Goal: Task Accomplishment & Management: Use online tool/utility

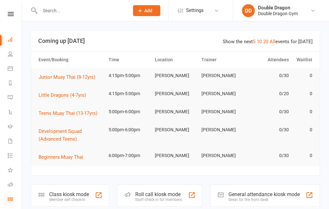
click at [10, 197] on icon at bounding box center [10, 198] width 5 height 5
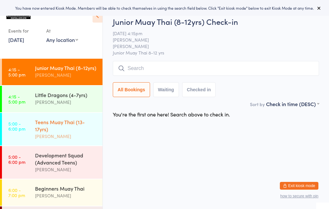
click at [73, 126] on div "Teens Muay Thai (13-17yrs)" at bounding box center [66, 125] width 62 height 14
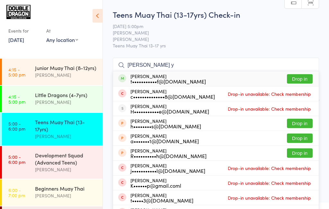
type input "[PERSON_NAME] y"
click at [253, 79] on div "[PERSON_NAME] t•••••••••••f@[DOMAIN_NAME] Drop in" at bounding box center [216, 78] width 206 height 15
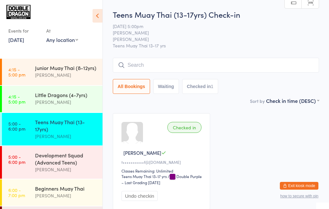
click at [16, 42] on link "[DATE]" at bounding box center [16, 39] width 16 height 7
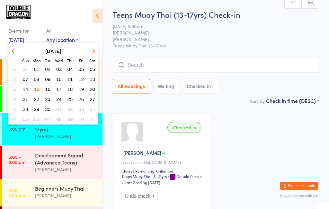
click at [19, 38] on link "[DATE]" at bounding box center [16, 39] width 16 height 7
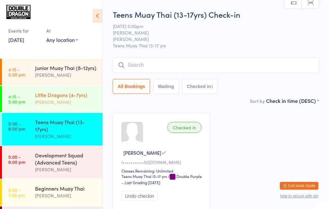
click at [26, 100] on link "4:15 - 5:00 pm Little Dragons (4-7yrs) [PERSON_NAME]" at bounding box center [52, 99] width 101 height 26
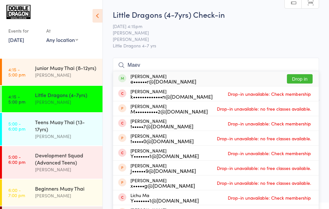
type input "Maev"
click at [152, 79] on div "e••••••r@[DOMAIN_NAME]" at bounding box center [164, 81] width 66 height 5
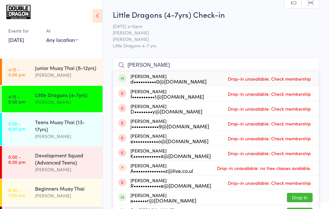
type input "[PERSON_NAME]"
click at [122, 197] on span at bounding box center [122, 197] width 8 height 8
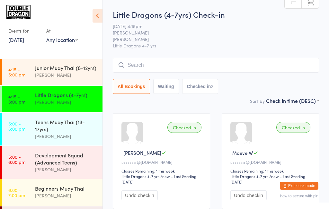
click at [306, 144] on div "Checked in Maeve W e••••••r@[DOMAIN_NAME] Classes Remaining: 1 this week Little…" at bounding box center [270, 161] width 97 height 96
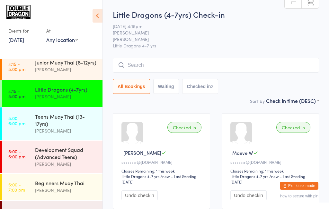
scroll to position [7, 0]
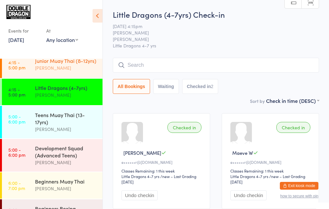
click at [78, 67] on div "[PERSON_NAME]" at bounding box center [66, 67] width 62 height 7
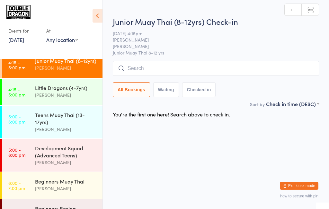
click at [148, 68] on input "search" at bounding box center [216, 68] width 207 height 15
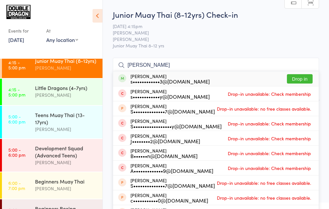
type input "[PERSON_NAME]"
click at [194, 79] on div "s••••••••••••3@[DOMAIN_NAME]" at bounding box center [170, 81] width 79 height 5
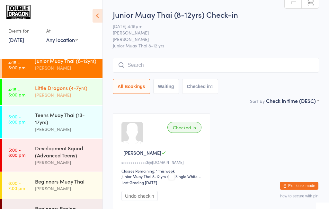
click at [73, 92] on div "[PERSON_NAME]" at bounding box center [66, 94] width 62 height 7
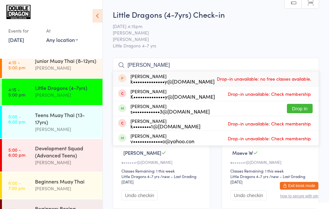
type input "[PERSON_NAME]"
click at [304, 108] on button "Drop in" at bounding box center [300, 108] width 26 height 9
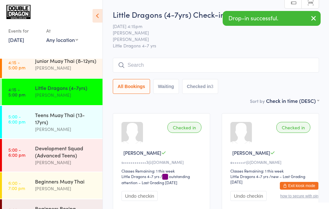
scroll to position [7, 0]
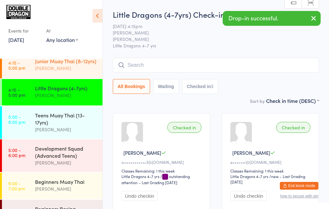
click at [33, 71] on link "4:15 - 5:00 pm Junior Muay Thai (8-12yrs) [PERSON_NAME]" at bounding box center [52, 65] width 101 height 26
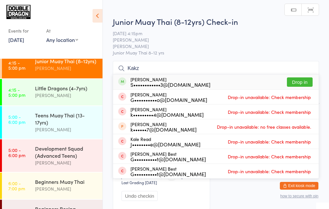
type input "Kakzp"
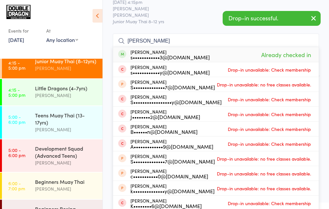
scroll to position [23, 0]
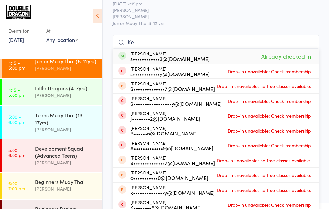
type input "K"
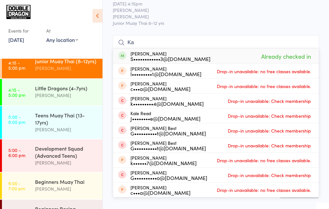
type input "K"
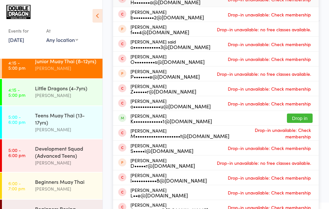
scroll to position [85, 0]
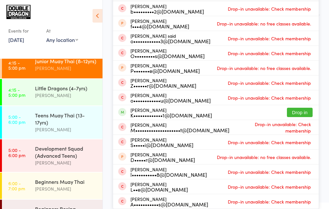
type input "Oliveren"
click at [300, 114] on button "Drop in" at bounding box center [300, 111] width 26 height 9
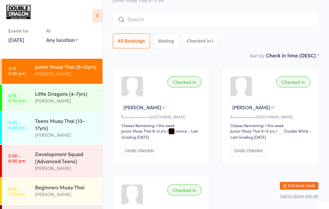
scroll to position [0, 0]
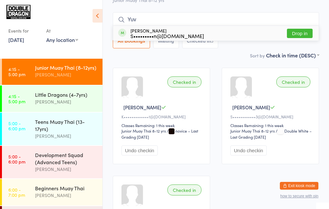
type input "Yuv"
click at [131, 36] on div "S•••••••••n@[DOMAIN_NAME]" at bounding box center [168, 35] width 74 height 5
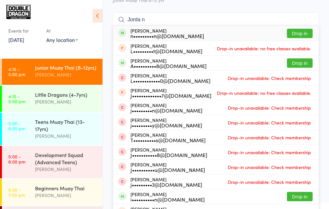
type input "Jorda n"
click at [304, 34] on button "Drop in" at bounding box center [300, 33] width 26 height 9
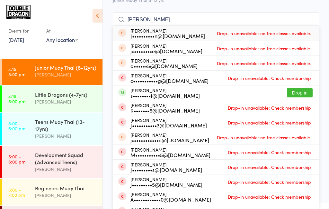
type input "J"
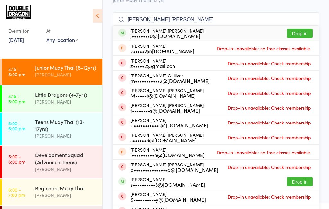
type input "[PERSON_NAME] [PERSON_NAME]"
click at [144, 36] on div "j••••••••0@[DOMAIN_NAME]" at bounding box center [167, 35] width 73 height 5
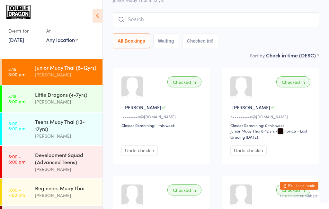
click at [79, 65] on div "Junior Muay Thai (8-12yrs)" at bounding box center [66, 67] width 62 height 7
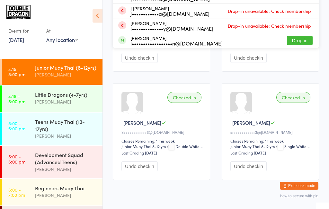
scroll to position [260, 0]
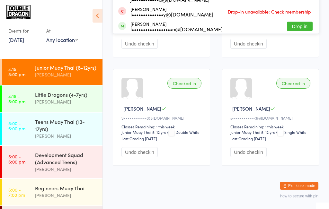
type input "Dyla"
click at [305, 28] on button "Drop in" at bounding box center [300, 26] width 26 height 9
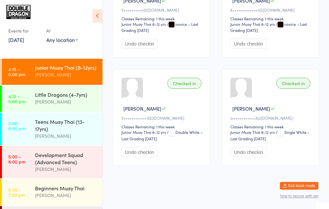
scroll to position [0, 0]
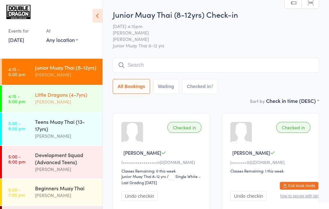
click at [79, 105] on div "[PERSON_NAME]" at bounding box center [66, 101] width 62 height 7
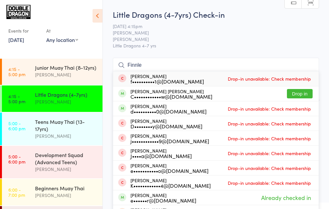
type input "Finnle"
click at [303, 96] on button "Drop in" at bounding box center [300, 93] width 26 height 9
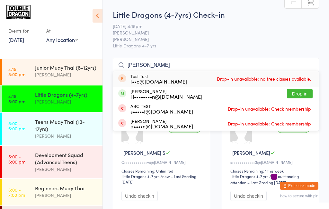
type input "[PERSON_NAME]"
click at [302, 95] on button "Drop in" at bounding box center [300, 93] width 26 height 9
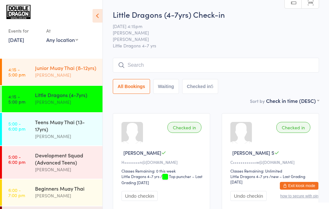
click at [44, 71] on div "[PERSON_NAME]" at bounding box center [66, 74] width 62 height 7
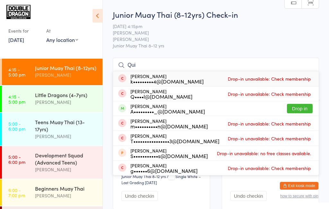
type input "Qui"
click at [299, 110] on button "Drop in" at bounding box center [300, 108] width 26 height 9
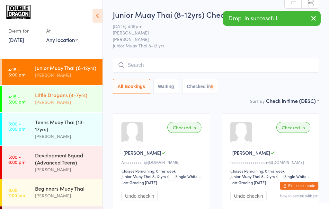
click at [42, 101] on div "[PERSON_NAME]" at bounding box center [66, 101] width 62 height 7
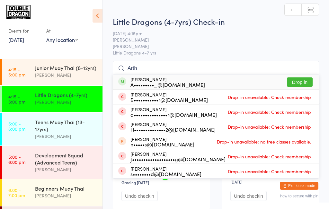
type input "Arth"
click at [140, 83] on div "A•••••••••_@[DOMAIN_NAME]" at bounding box center [168, 84] width 75 height 5
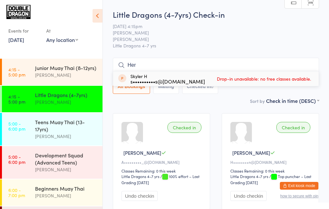
type input "Hero"
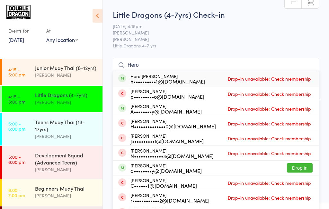
type input "Hero"
click at [306, 79] on span "Drop-in unavailable: Check membership" at bounding box center [270, 79] width 87 height 10
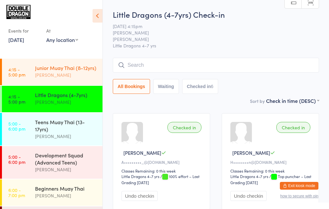
click at [80, 79] on div "Junior Muay Thai (8-12yrs) [PERSON_NAME]" at bounding box center [69, 71] width 68 height 25
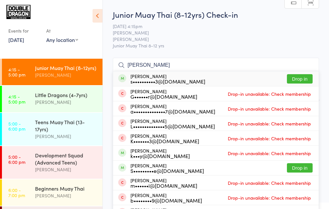
type input "[PERSON_NAME]"
click at [301, 81] on button "Drop in" at bounding box center [300, 78] width 26 height 9
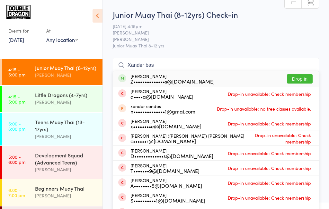
type input "Xander bas"
click at [300, 80] on button "Drop in" at bounding box center [300, 78] width 26 height 9
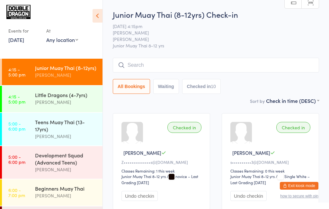
click at [163, 68] on input "search" at bounding box center [216, 65] width 207 height 15
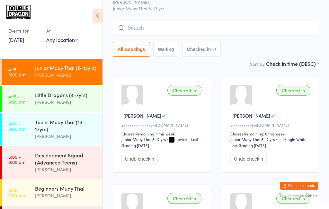
scroll to position [58, 0]
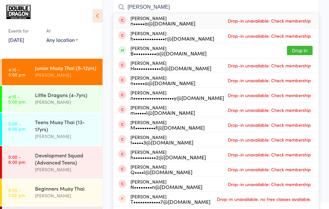
type input "[PERSON_NAME]"
click at [182, 54] on div "B••••••••••o@[DOMAIN_NAME]" at bounding box center [169, 53] width 76 height 5
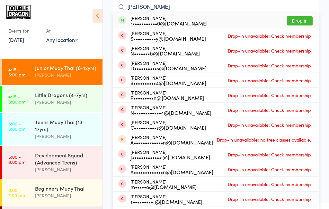
type input "[PERSON_NAME]"
click at [295, 19] on button "Drop in" at bounding box center [300, 20] width 26 height 9
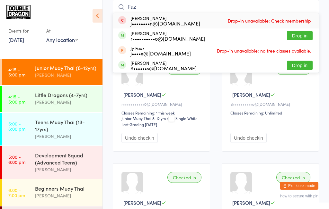
type input "Faz"
click at [306, 36] on button "Drop in" at bounding box center [300, 35] width 26 height 9
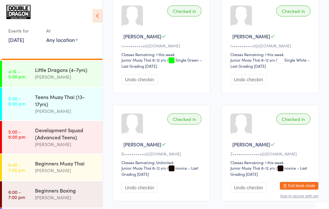
scroll to position [44, 0]
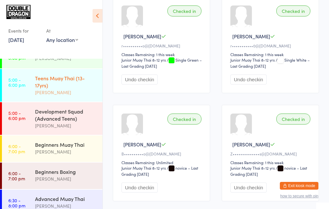
click at [83, 90] on div "[PERSON_NAME]" at bounding box center [66, 91] width 62 height 7
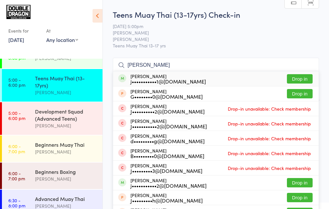
type input "[PERSON_NAME]"
click at [304, 78] on button "Drop in" at bounding box center [300, 78] width 26 height 9
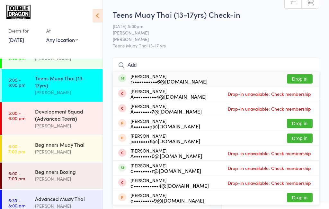
type input "Add"
click at [302, 79] on button "Drop in" at bounding box center [300, 78] width 26 height 9
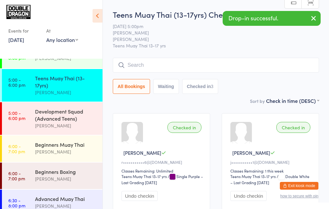
click at [310, 23] on button "button" at bounding box center [314, 18] width 14 height 15
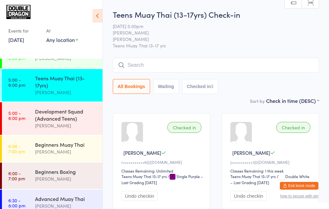
click at [65, 88] on div "Teens Muay Thai (13-17yrs)" at bounding box center [66, 81] width 62 height 14
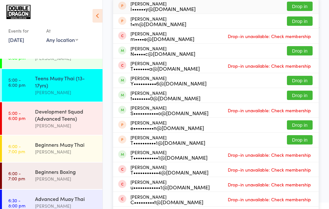
scroll to position [73, 0]
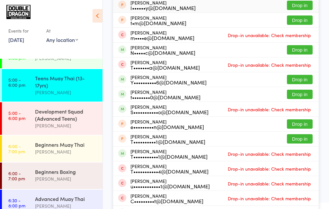
type input "[PERSON_NAME]"
click at [294, 97] on button "Drop in" at bounding box center [300, 93] width 26 height 9
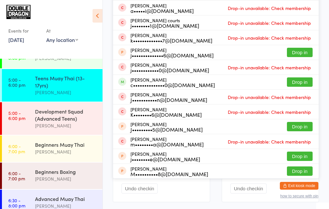
scroll to position [115, 0]
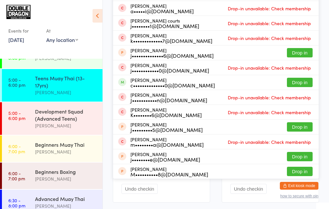
type input "[PERSON_NAME]"
click at [296, 82] on button "Drop in" at bounding box center [300, 82] width 26 height 9
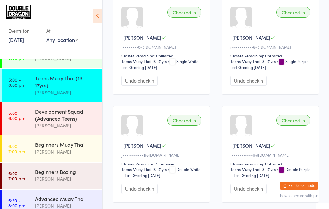
scroll to position [0, 0]
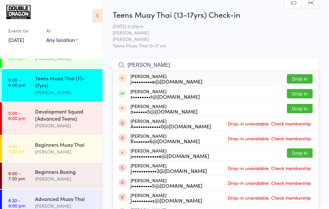
type input "[PERSON_NAME]"
click at [301, 94] on button "Drop in" at bounding box center [300, 93] width 26 height 9
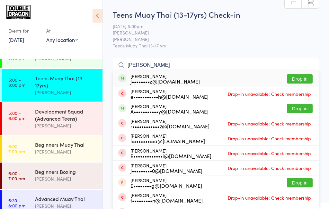
type input "[PERSON_NAME]"
click at [302, 77] on button "Drop in" at bounding box center [300, 78] width 26 height 9
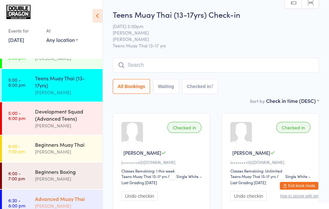
click at [57, 200] on div "Advanced Muay Thai" at bounding box center [66, 198] width 62 height 7
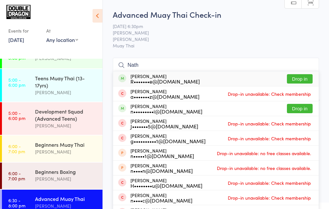
type input "Nath"
click at [302, 110] on button "Drop in" at bounding box center [300, 108] width 26 height 9
